Goal: Obtain resource: Download file/media

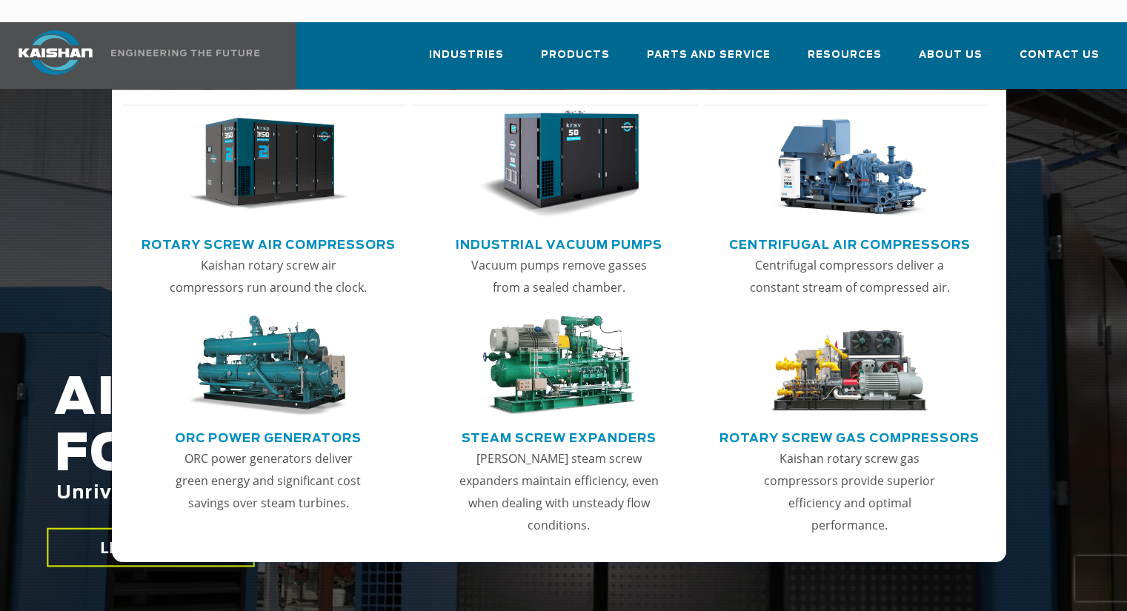
click at [289, 232] on link "Rotary Screw Air Compressors" at bounding box center [269, 243] width 254 height 22
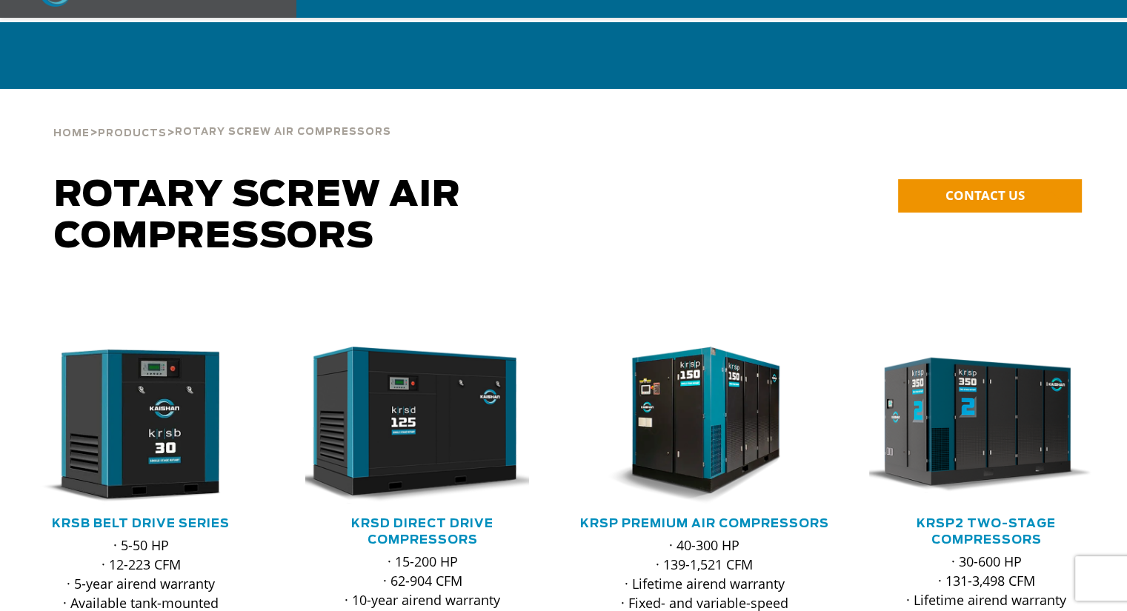
scroll to position [148, 0]
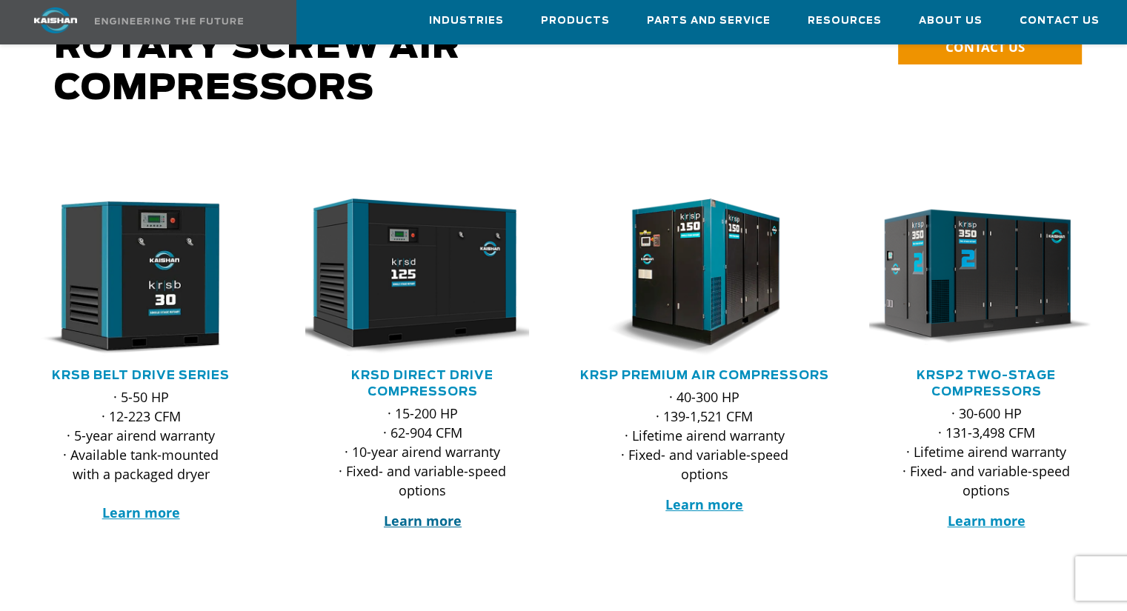
click at [444, 512] on strong "Learn more" at bounding box center [423, 521] width 78 height 18
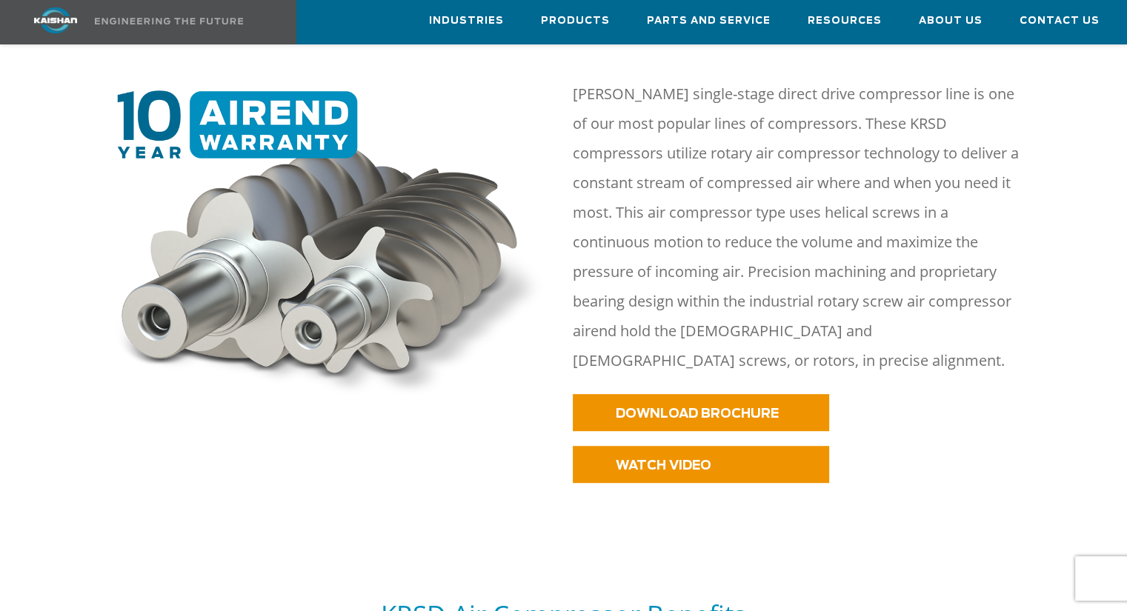
scroll to position [815, 0]
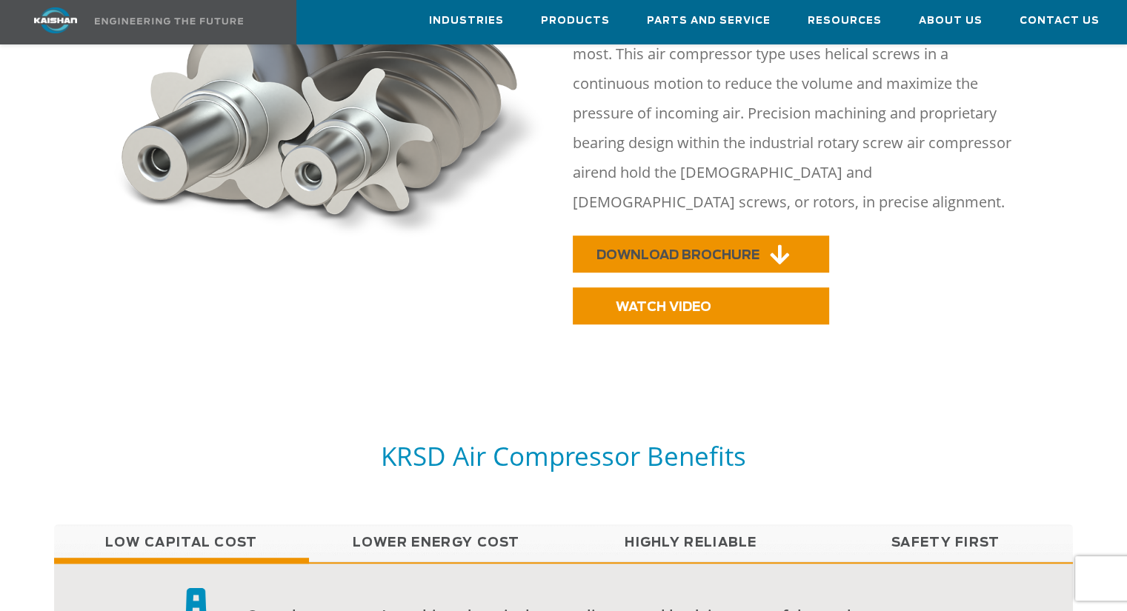
click at [732, 249] on span "DOWNLOAD BROCHURE" at bounding box center [677, 255] width 163 height 13
